Goal: Task Accomplishment & Management: Use online tool/utility

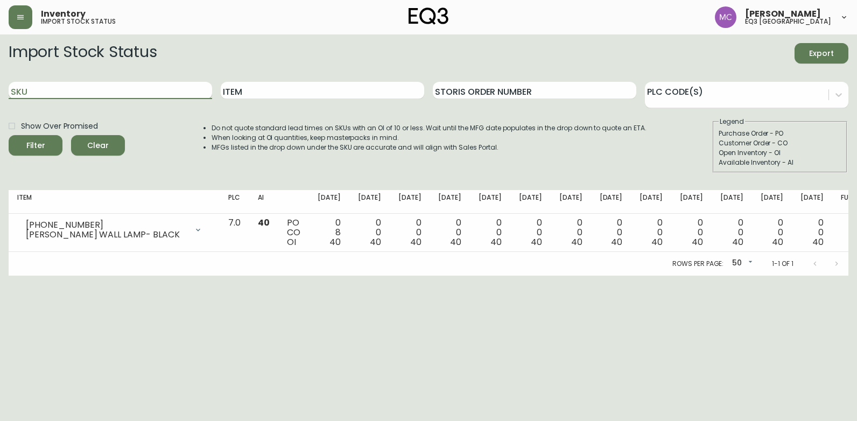
click at [161, 99] on input "SKU" at bounding box center [111, 90] width 204 height 17
paste input "[PHONE_NUMBER]"
click at [9, 135] on button "Filter" at bounding box center [36, 145] width 54 height 20
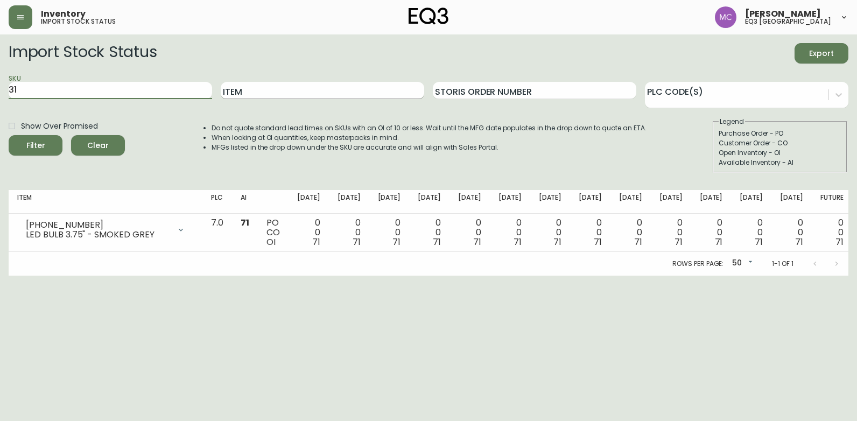
type input "3"
click at [254, 93] on input "Item" at bounding box center [323, 90] width 204 height 17
type input "truffle"
click at [9, 135] on button "Filter" at bounding box center [36, 145] width 54 height 20
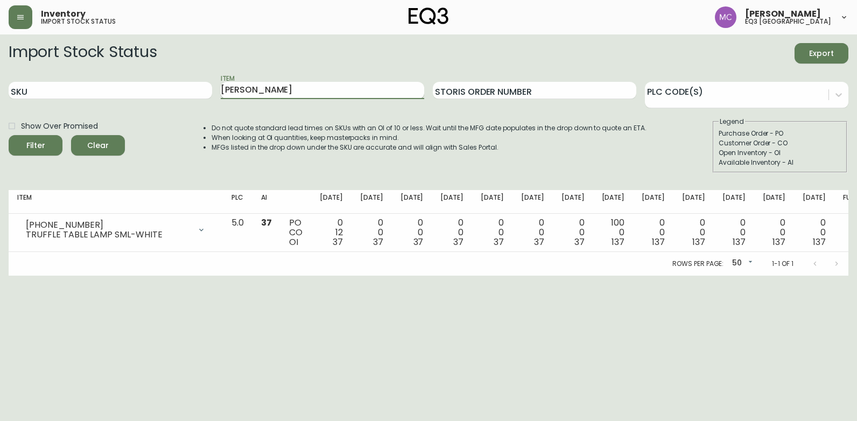
type input "[PERSON_NAME]"
click at [9, 135] on button "Filter" at bounding box center [36, 145] width 54 height 20
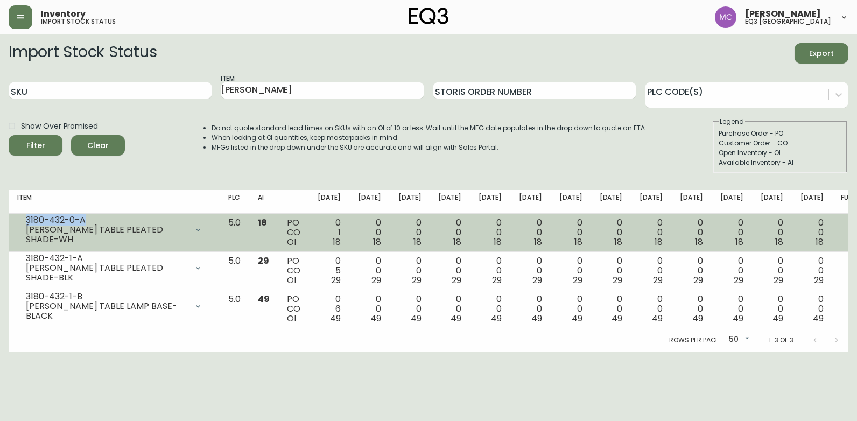
drag, startPoint x: 87, startPoint y: 220, endPoint x: 24, endPoint y: 222, distance: 63.0
click at [24, 222] on div "3180-432-0-A [PERSON_NAME] TABLE PLEATED SHADE-WH" at bounding box center [114, 230] width 194 height 24
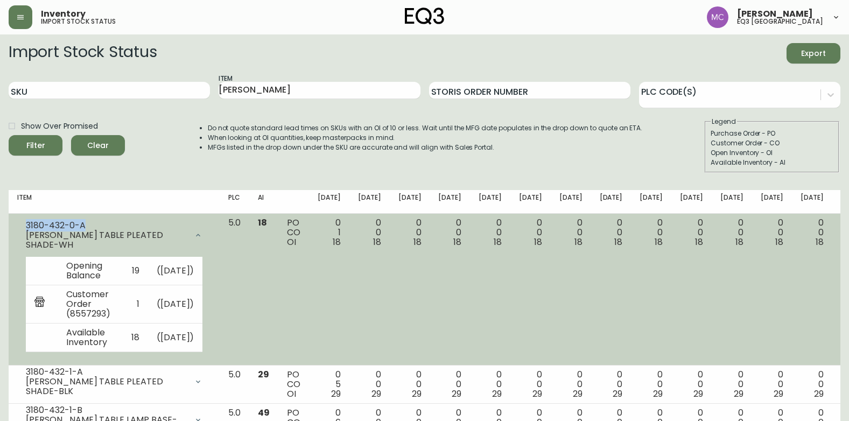
copy div "3180-432-0-A"
click at [202, 235] on icon at bounding box center [198, 235] width 9 height 9
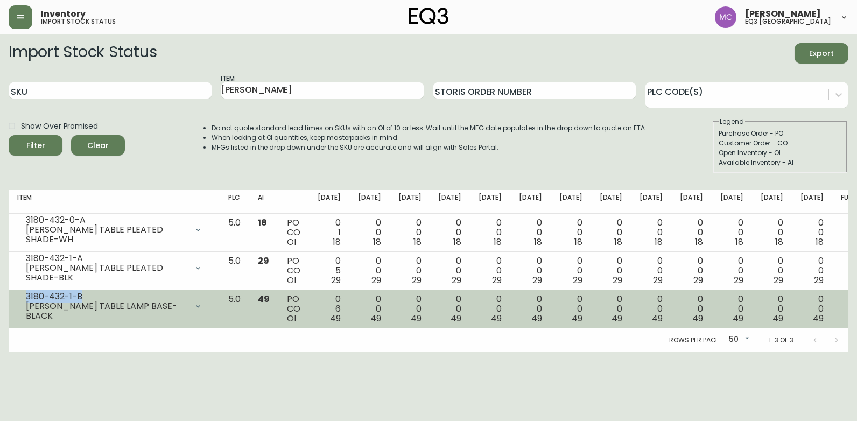
drag, startPoint x: 82, startPoint y: 300, endPoint x: 22, endPoint y: 300, distance: 59.8
click at [22, 300] on div "3180-432-1-B [PERSON_NAME] TABLE LAMP BASE-BLACK" at bounding box center [114, 307] width 194 height 24
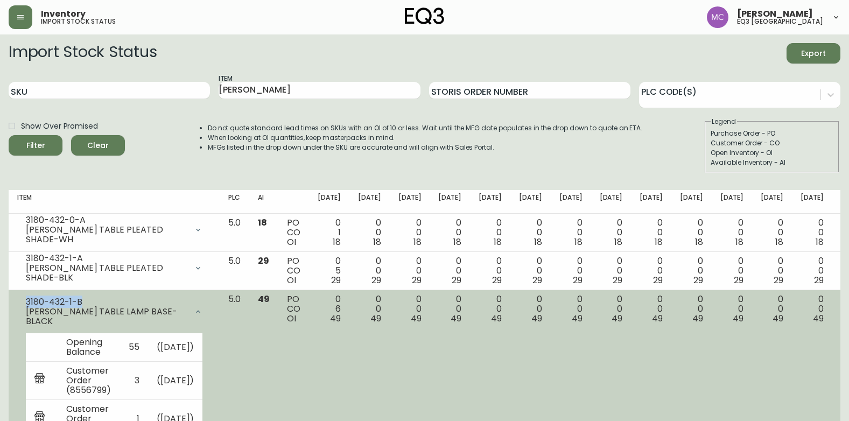
copy div "3180-432-1-B"
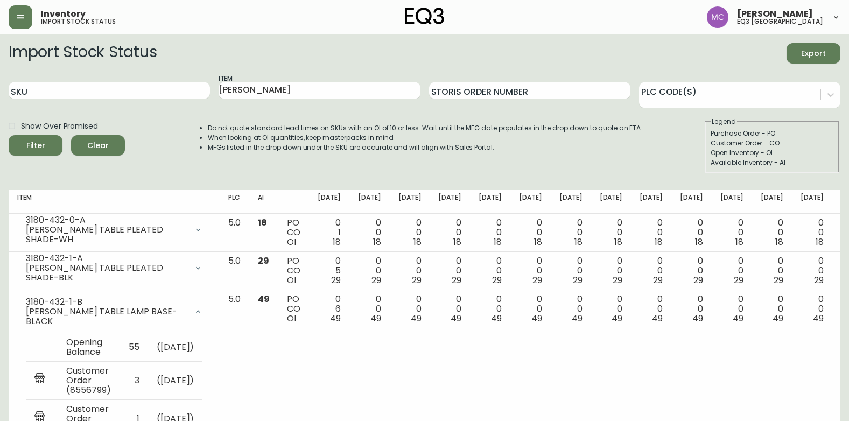
drag, startPoint x: 118, startPoint y: 61, endPoint x: 109, endPoint y: 72, distance: 14.9
click at [119, 61] on h2 "Import Stock Status" at bounding box center [83, 53] width 148 height 20
click at [143, 85] on input "SKU" at bounding box center [109, 90] width 201 height 17
drag, startPoint x: 265, startPoint y: 94, endPoint x: 184, endPoint y: 88, distance: 81.5
click at [187, 87] on div "SKU Item [PERSON_NAME] Storis Order Number PLC Code(s)" at bounding box center [425, 90] width 832 height 35
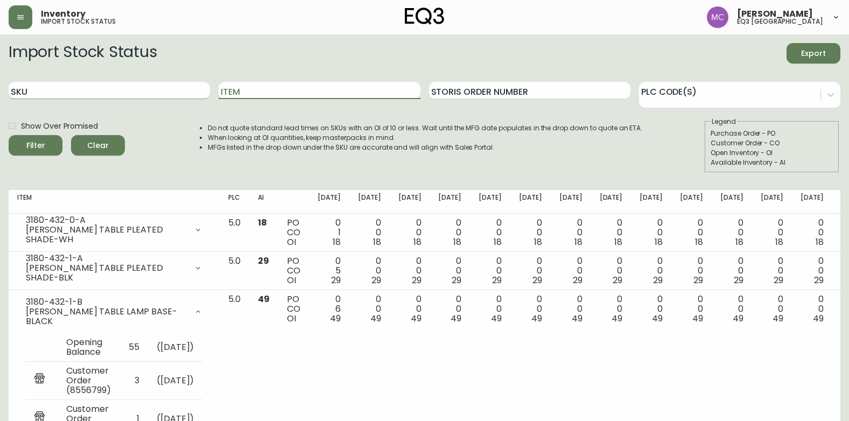
click at [124, 91] on input "SKU" at bounding box center [109, 90] width 201 height 17
click at [155, 86] on input "3020-136-0-a" at bounding box center [109, 90] width 201 height 17
click at [9, 135] on button "Filter" at bounding box center [36, 145] width 54 height 20
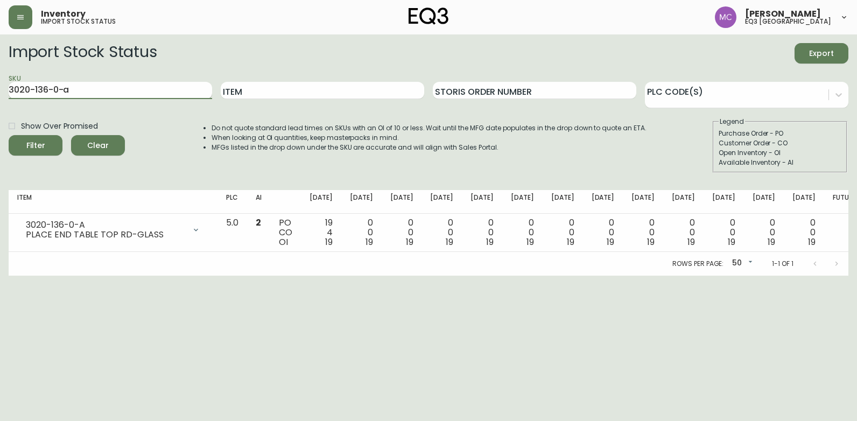
drag, startPoint x: 74, startPoint y: 89, endPoint x: 53, endPoint y: 87, distance: 21.7
click at [53, 87] on input "3020-136-0-a" at bounding box center [111, 90] width 204 height 17
click at [9, 135] on button "Filter" at bounding box center [36, 145] width 54 height 20
drag, startPoint x: 93, startPoint y: 89, endPoint x: 43, endPoint y: 83, distance: 49.8
click at [43, 83] on input "3020-135-0-a" at bounding box center [111, 90] width 204 height 17
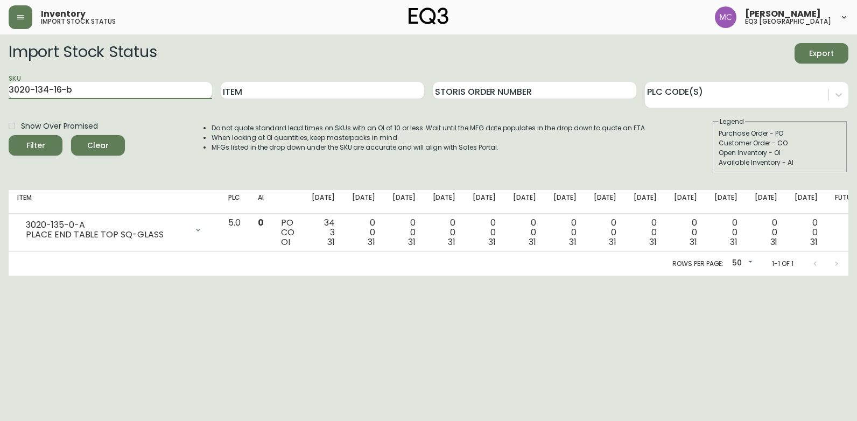
type input "3020-134-16-b"
click at [9, 135] on button "Filter" at bounding box center [36, 145] width 54 height 20
